Goal: Task Accomplishment & Management: Use online tool/utility

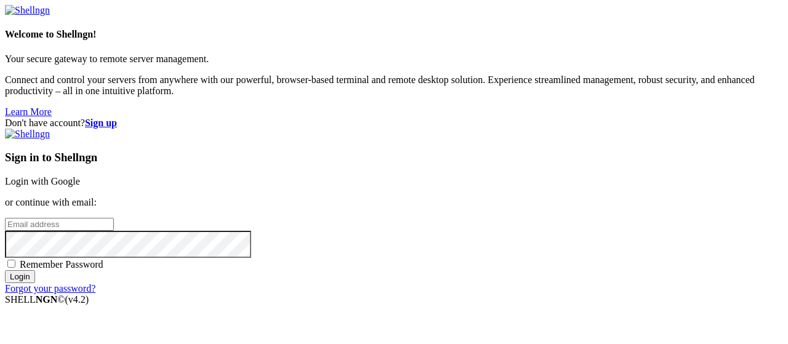
click at [114, 218] on input "email" at bounding box center [59, 224] width 109 height 13
click at [80, 176] on link "Login with Google" at bounding box center [42, 181] width 75 height 10
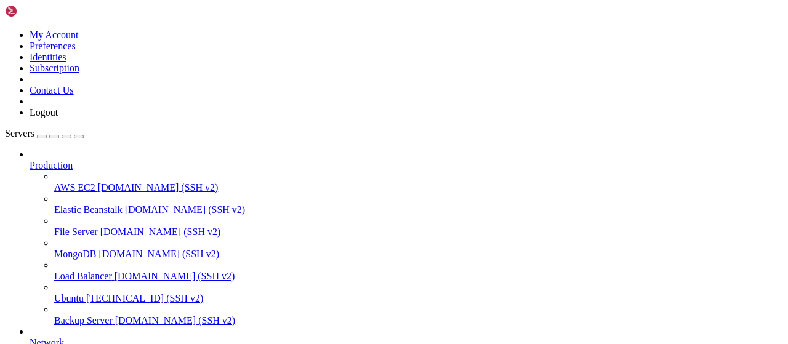
click at [86, 293] on span "[TECHNICAL_ID] (SSH v2)" at bounding box center [144, 298] width 117 height 10
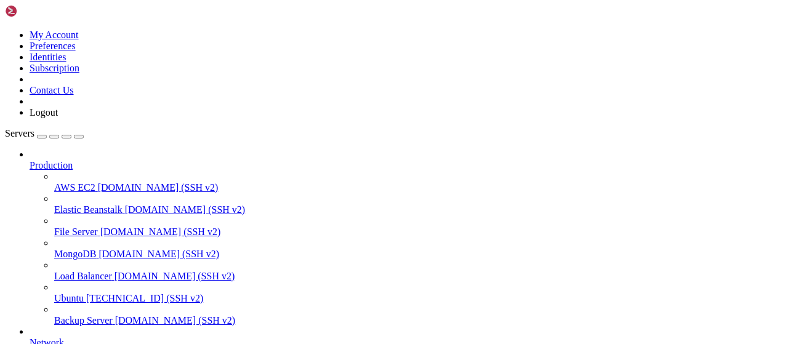
click at [86, 293] on span "[TECHNICAL_ID] (SSH v2)" at bounding box center [144, 298] width 117 height 10
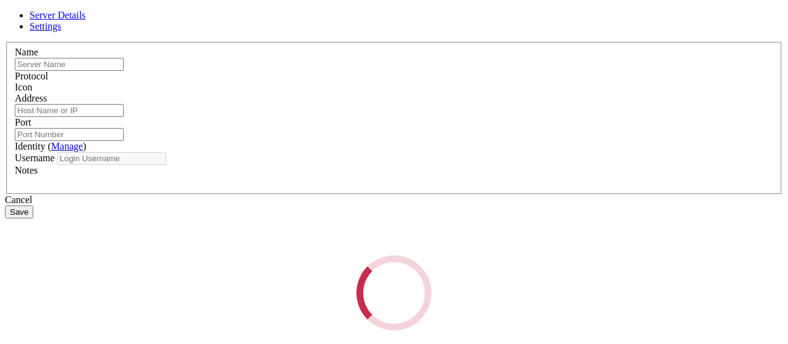
type input "Ubuntu"
type input "[TECHNICAL_ID]"
type input "22"
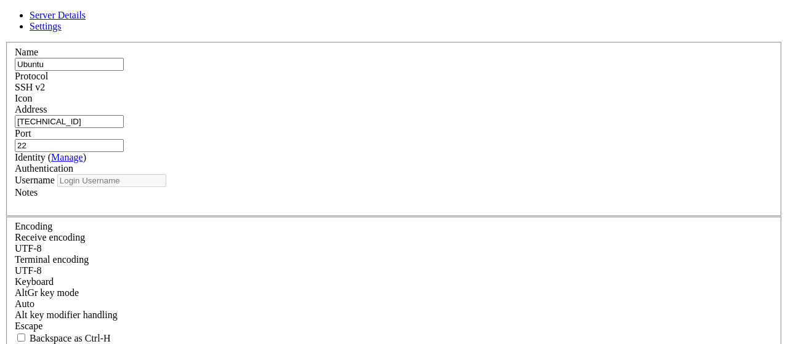
type input "ubuntu"
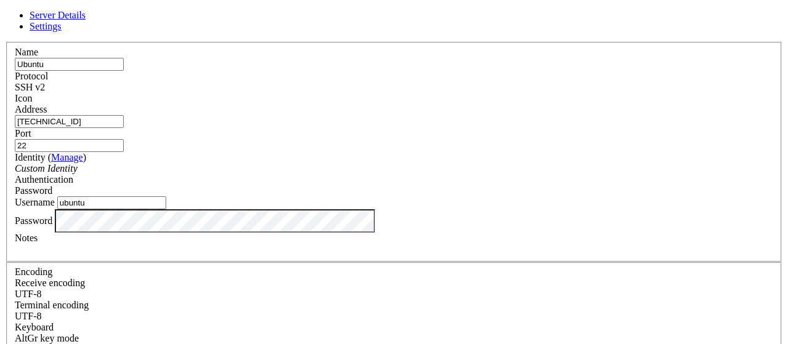
click at [62, 31] on span "Settings" at bounding box center [46, 26] width 32 height 10
click at [5, 42] on icon at bounding box center [5, 42] width 0 height 0
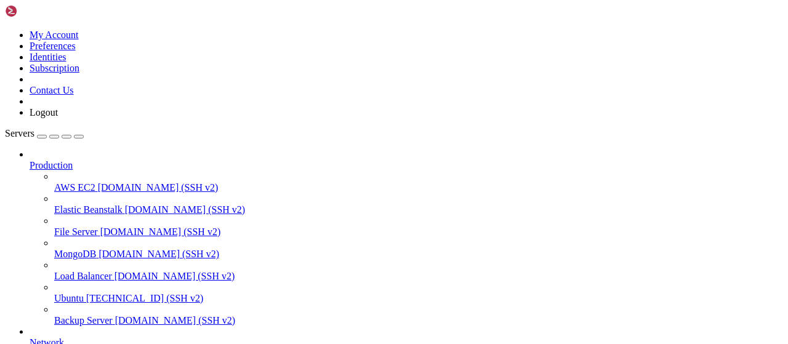
drag, startPoint x: 38, startPoint y: 737, endPoint x: 426, endPoint y: 853, distance: 405.3
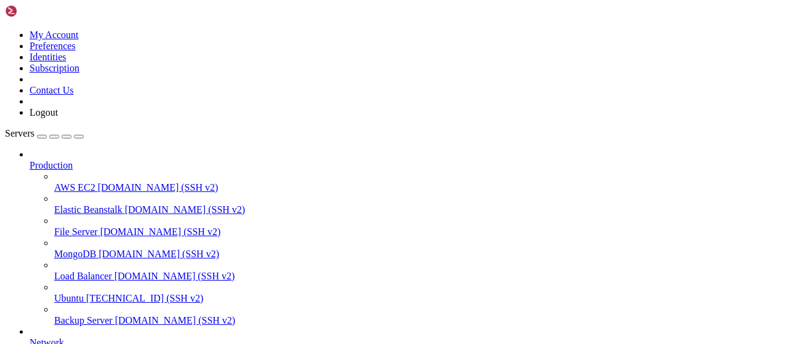
drag, startPoint x: 25, startPoint y: 738, endPoint x: 379, endPoint y: 840, distance: 368.4
drag, startPoint x: 26, startPoint y: 738, endPoint x: 584, endPoint y: 874, distance: 574.5
drag, startPoint x: 585, startPoint y: 873, endPoint x: 12, endPoint y: 718, distance: 593.4
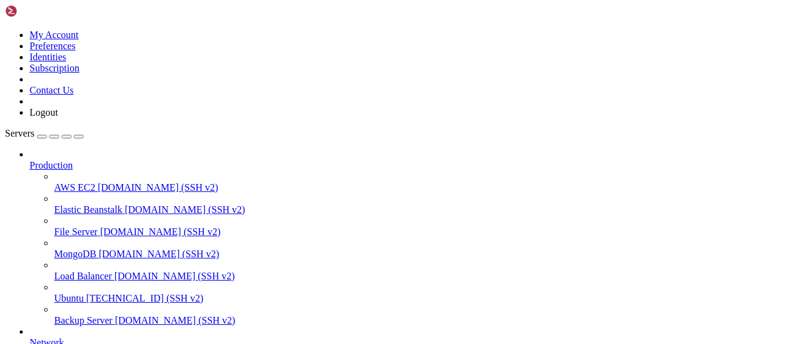
drag, startPoint x: 295, startPoint y: 850, endPoint x: 333, endPoint y: 865, distance: 40.3
